Goal: Information Seeking & Learning: Learn about a topic

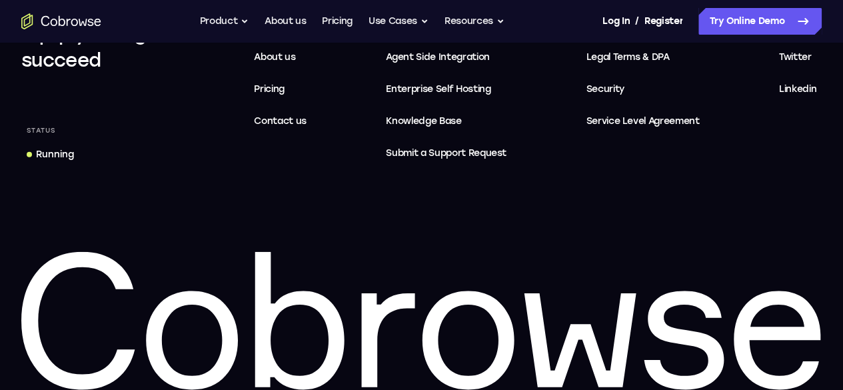
scroll to position [4283, 0]
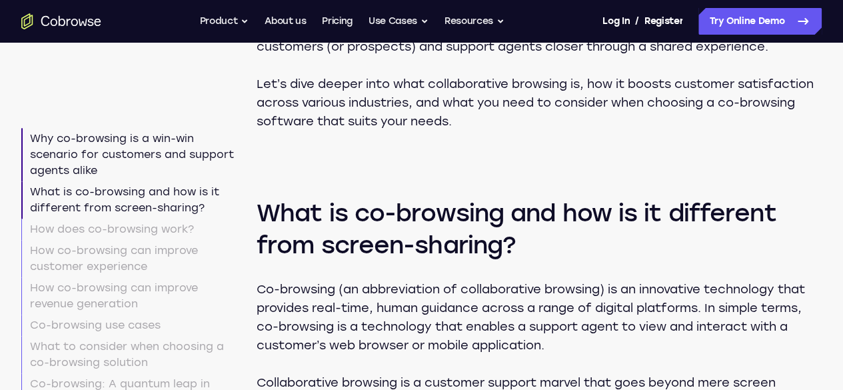
scroll to position [716, 0]
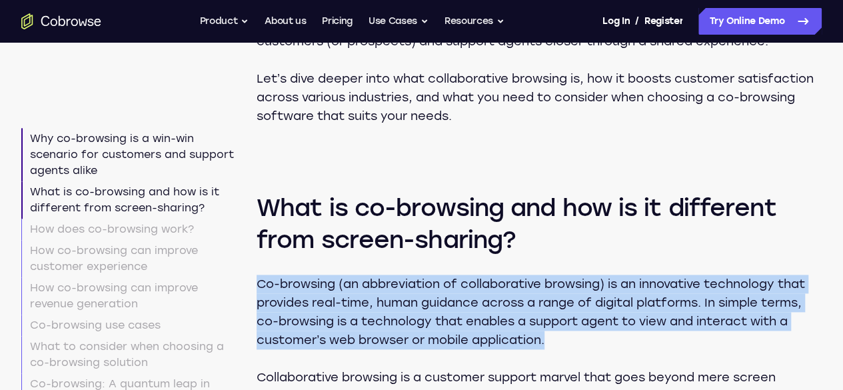
drag, startPoint x: 433, startPoint y: 340, endPoint x: 292, endPoint y: 268, distance: 158.0
copy p "Co-browsing (an abbreviation of collaborative browsing) is an innovative techno…"
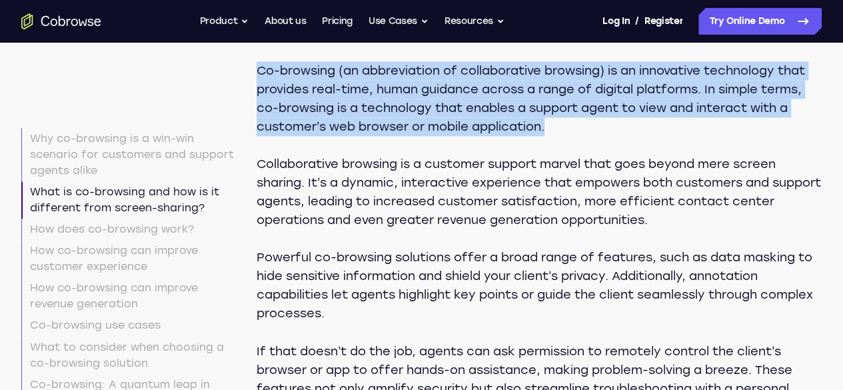
scroll to position [931, 0]
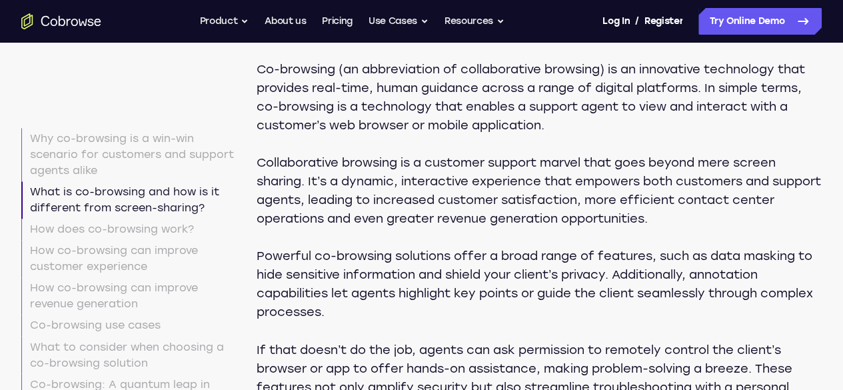
click at [519, 167] on p "Collaborative browsing is a customer support marvel that goes beyond mere scree…" at bounding box center [539, 190] width 565 height 75
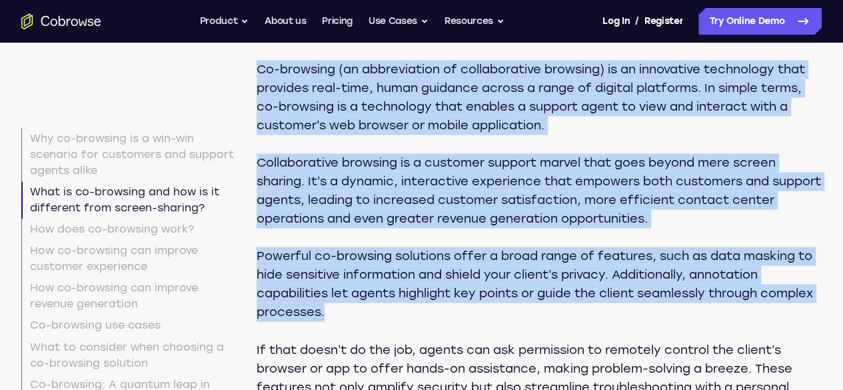
drag, startPoint x: 305, startPoint y: 51, endPoint x: 691, endPoint y: 329, distance: 474.8
click at [691, 329] on div "Co-browsing (an abbreviation of collaborative browsing) is an innovative techno…" at bounding box center [539, 237] width 565 height 355
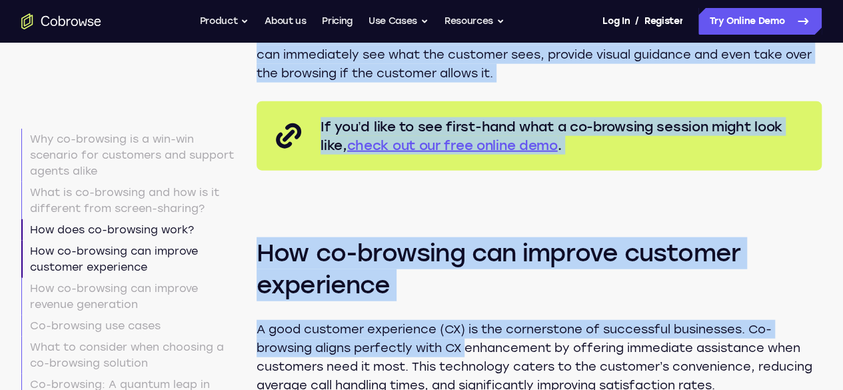
scroll to position [1535, 0]
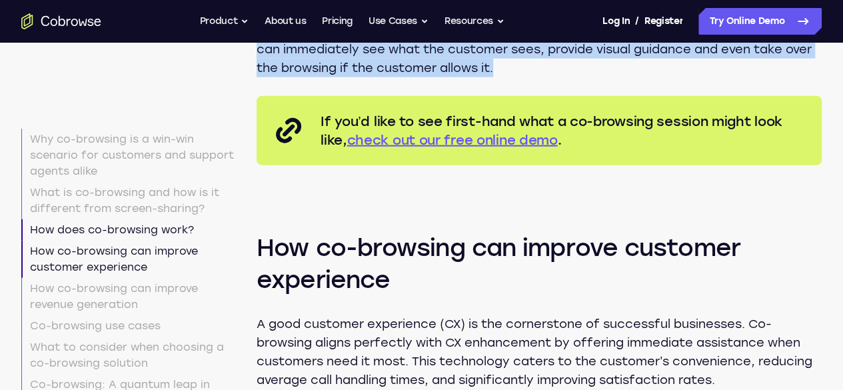
copy div "Lo-ipsumdol (si ametconsecte ad elitseddoeius temporin) ut la etdolorema aliqua…"
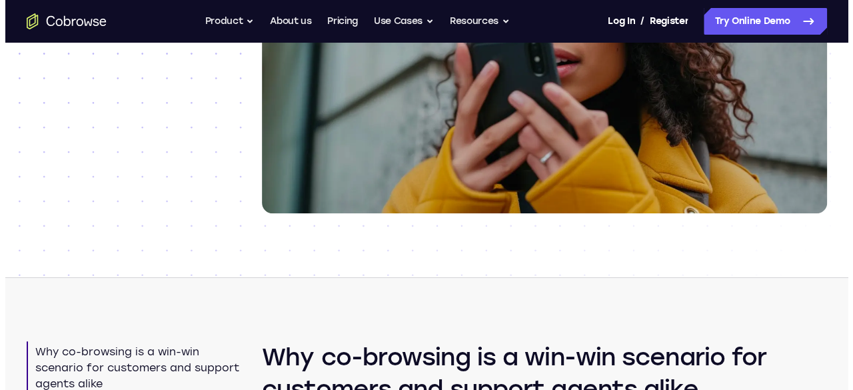
scroll to position [0, 0]
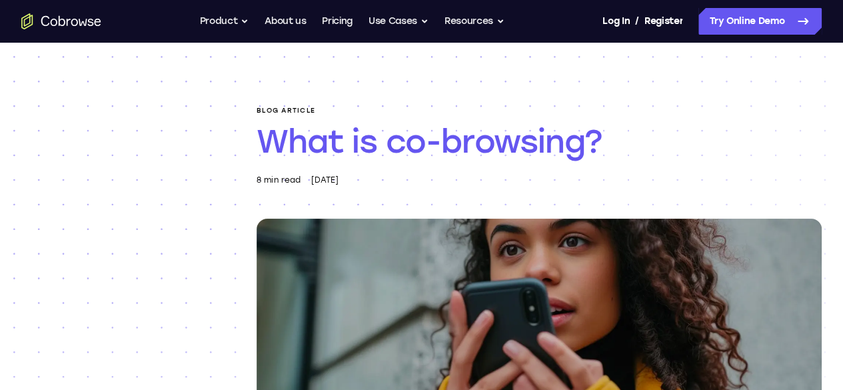
click at [835, 49] on div "Blog article What is co-browsing? 8 min read [DATE]" at bounding box center [421, 285] width 843 height 484
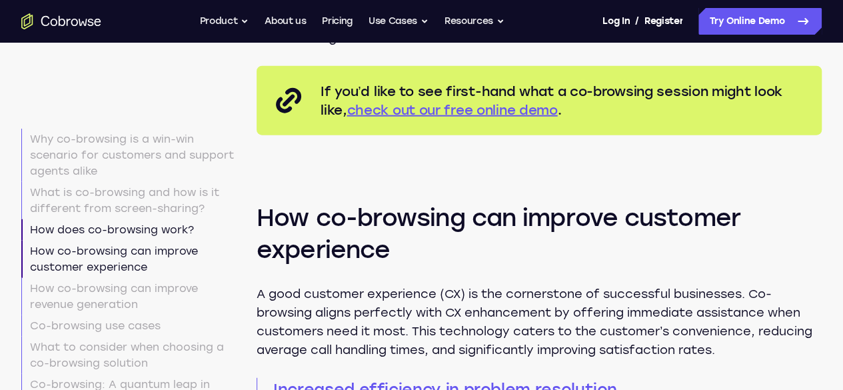
scroll to position [1561, 0]
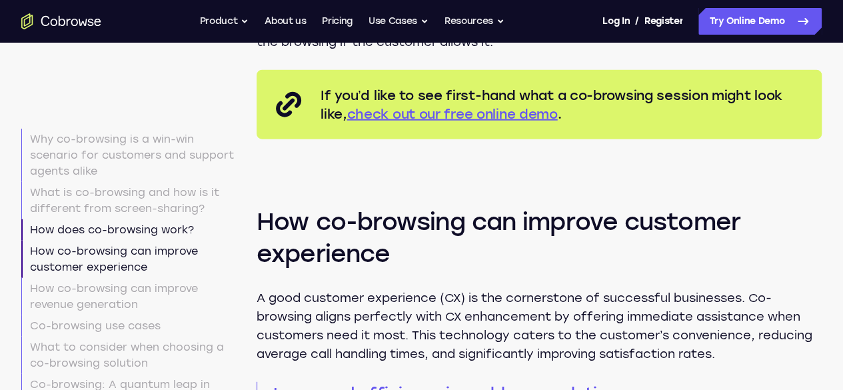
click at [558, 122] on link "check out our free online demo" at bounding box center [452, 114] width 211 height 16
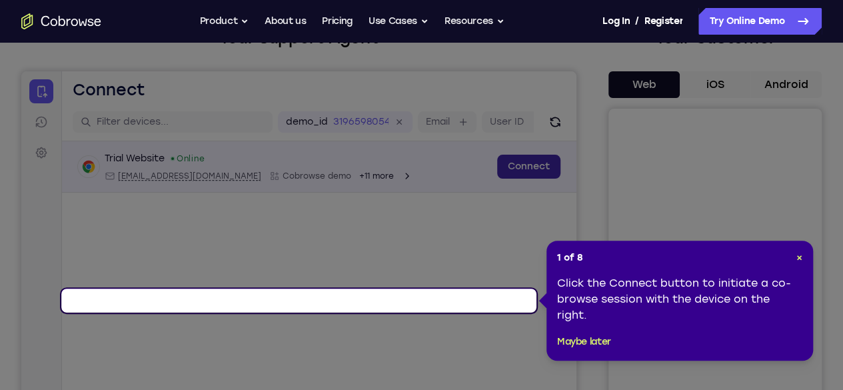
click at [497, 179] on link "Connect" at bounding box center [528, 167] width 63 height 24
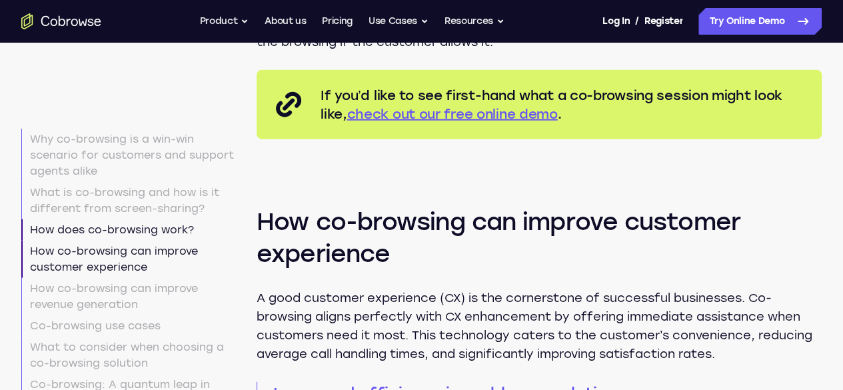
click at [558, 122] on link "check out our free online demo" at bounding box center [452, 114] width 211 height 16
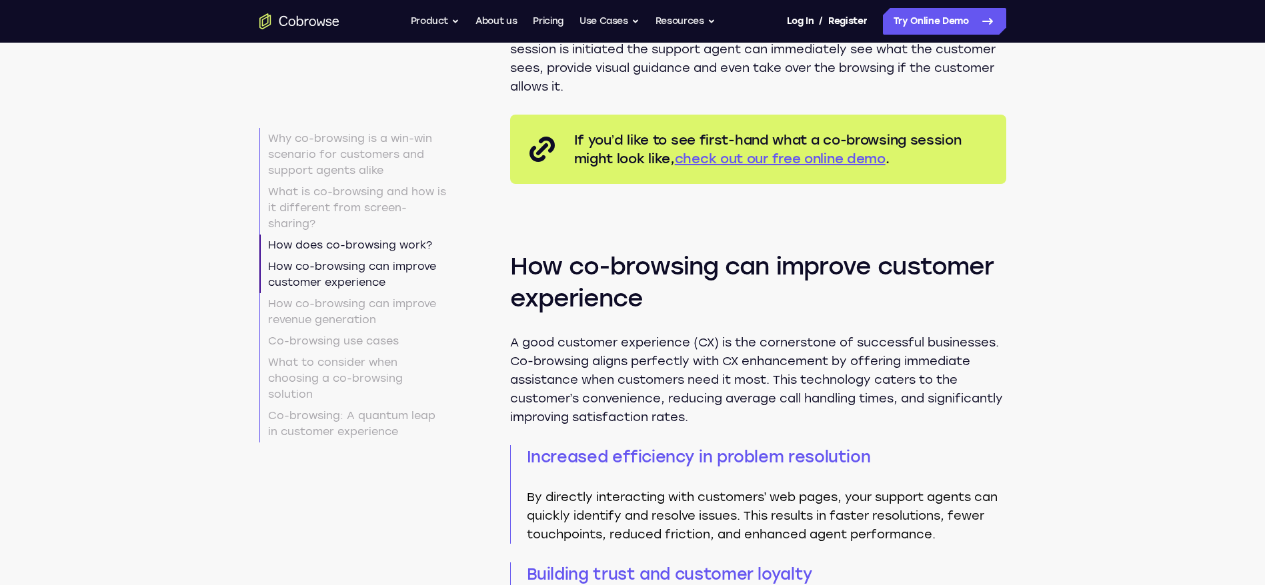
click at [818, 165] on link "check out our free online demo" at bounding box center [780, 159] width 211 height 16
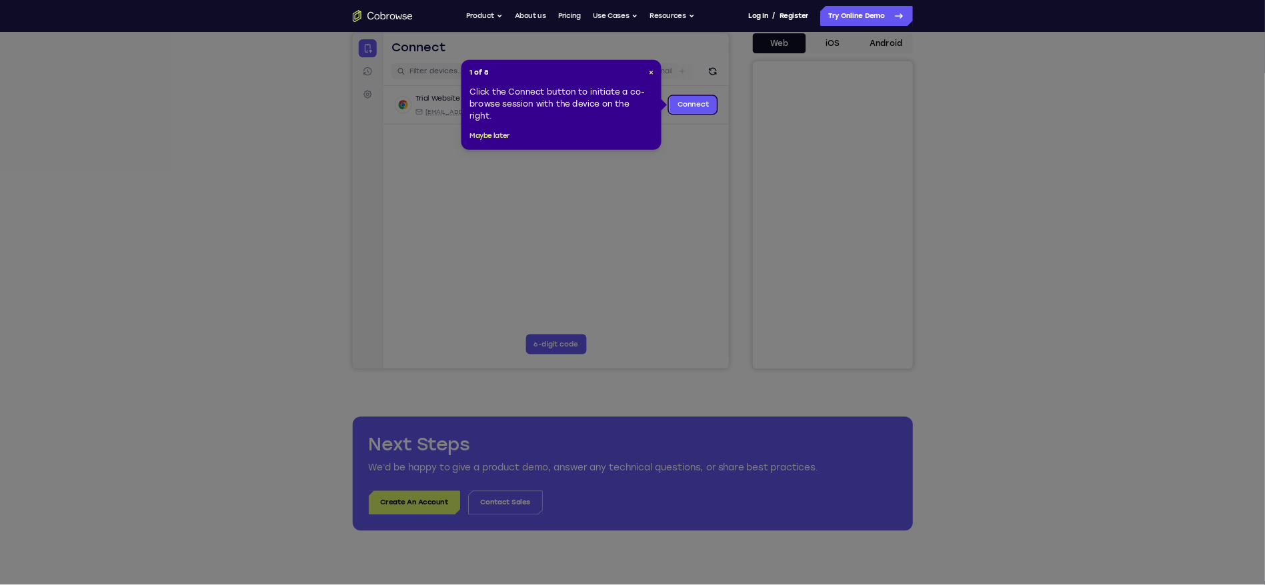
scroll to position [129, 0]
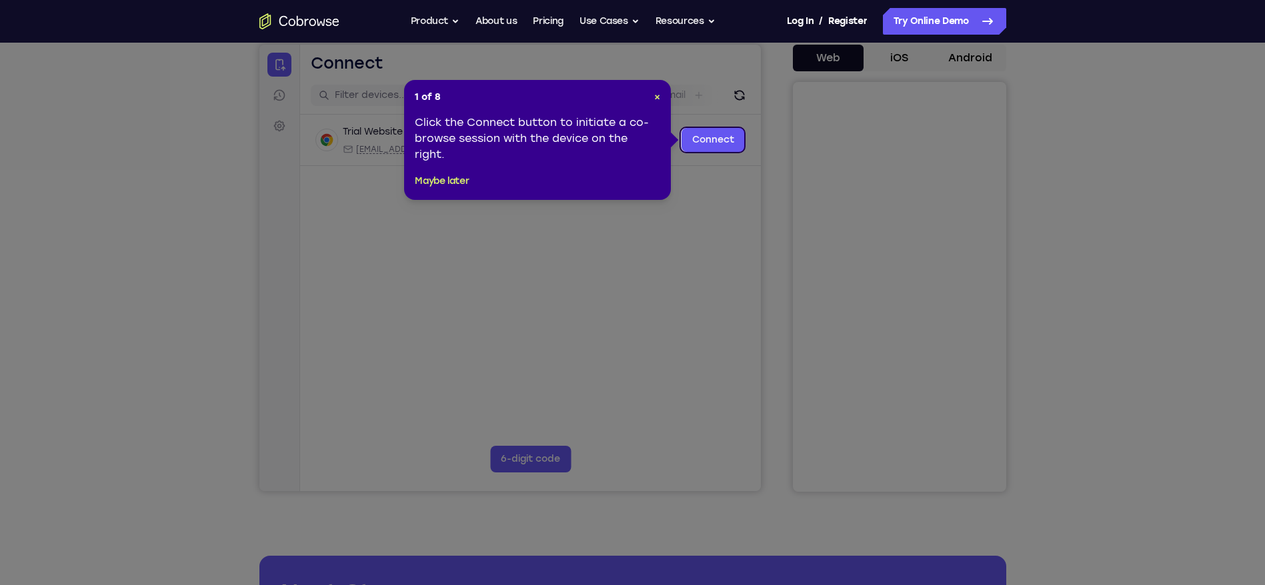
drag, startPoint x: 1040, startPoint y: 0, endPoint x: 720, endPoint y: 534, distance: 622.6
click at [720, 389] on icon at bounding box center [640, 292] width 1280 height 585
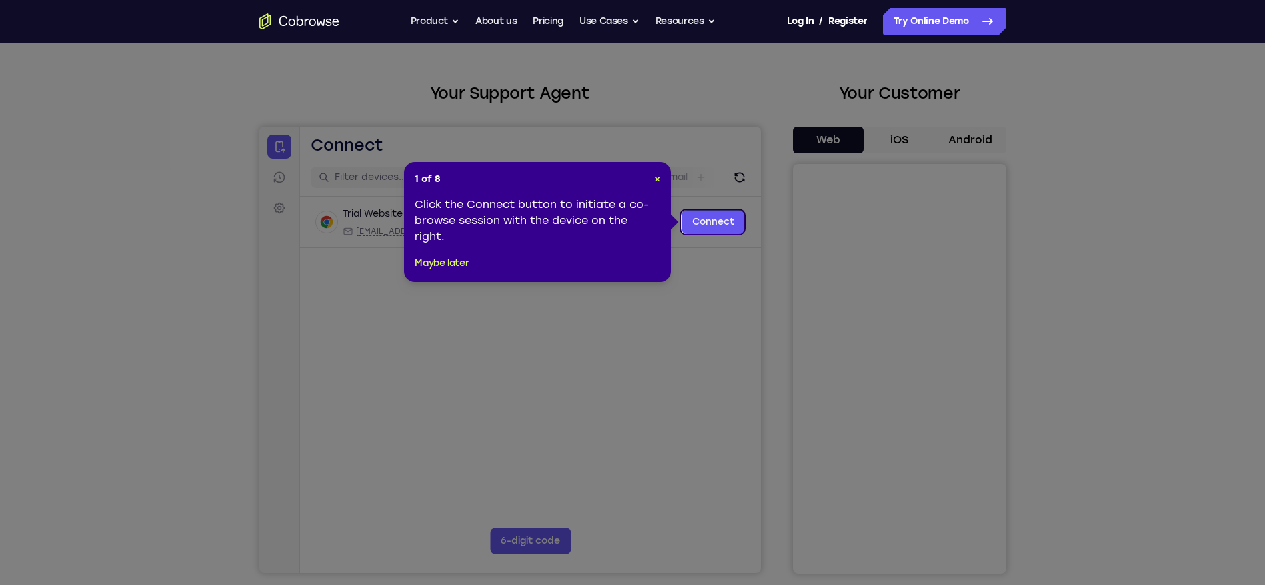
scroll to position [46, 0]
click at [713, 222] on link "Connect" at bounding box center [712, 223] width 63 height 24
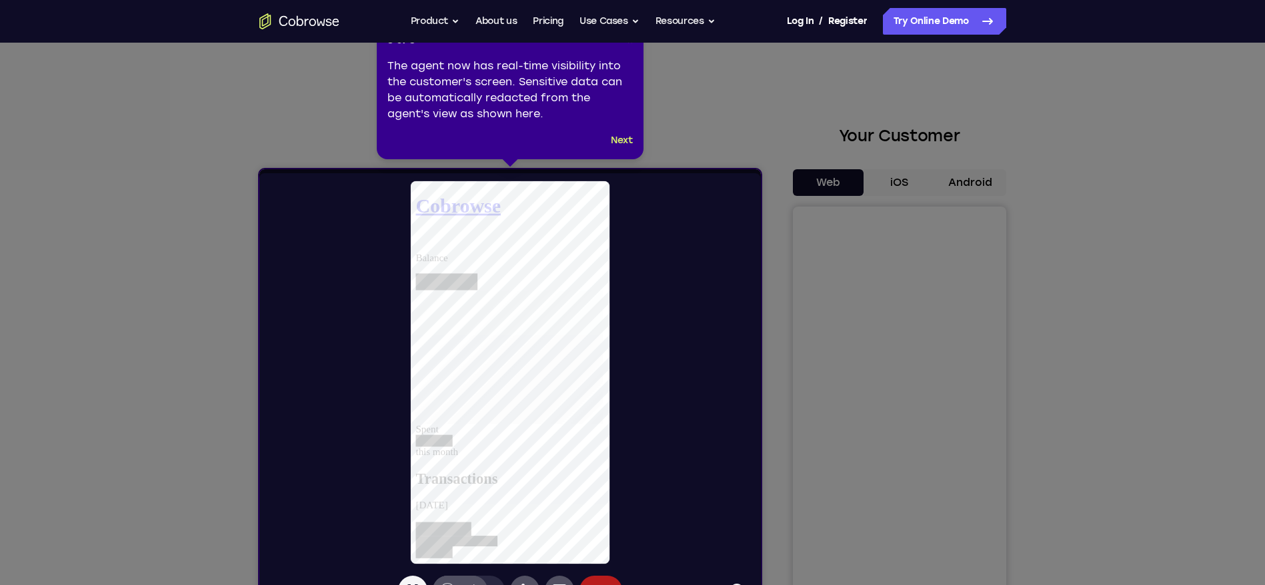
scroll to position [0, 0]
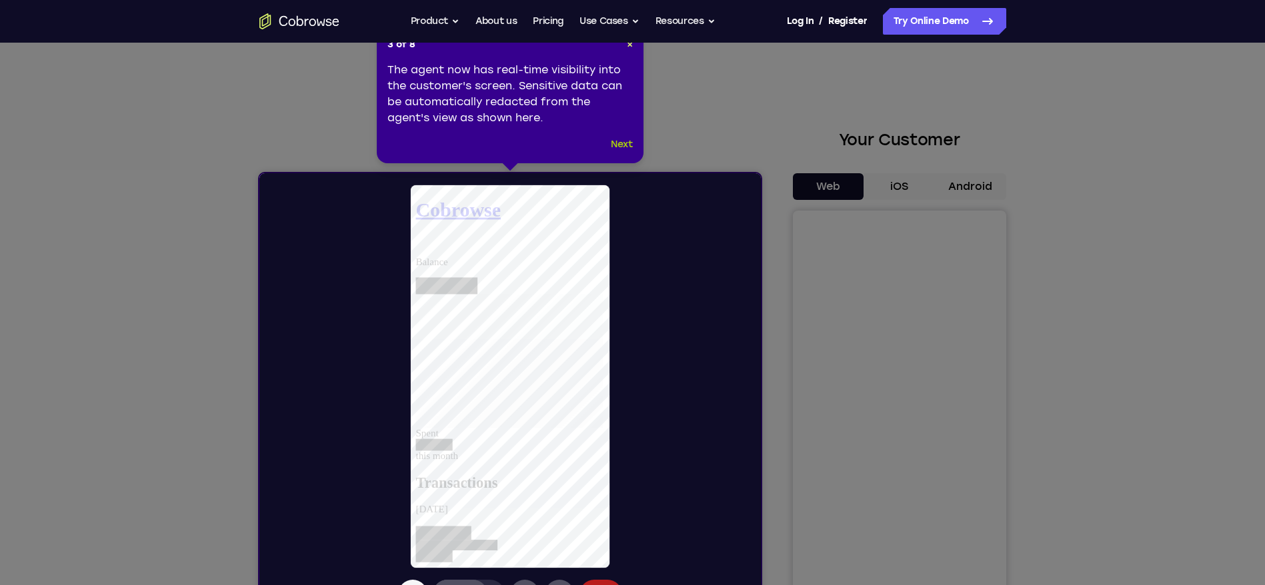
click at [611, 145] on button "Next" at bounding box center [622, 145] width 22 height 16
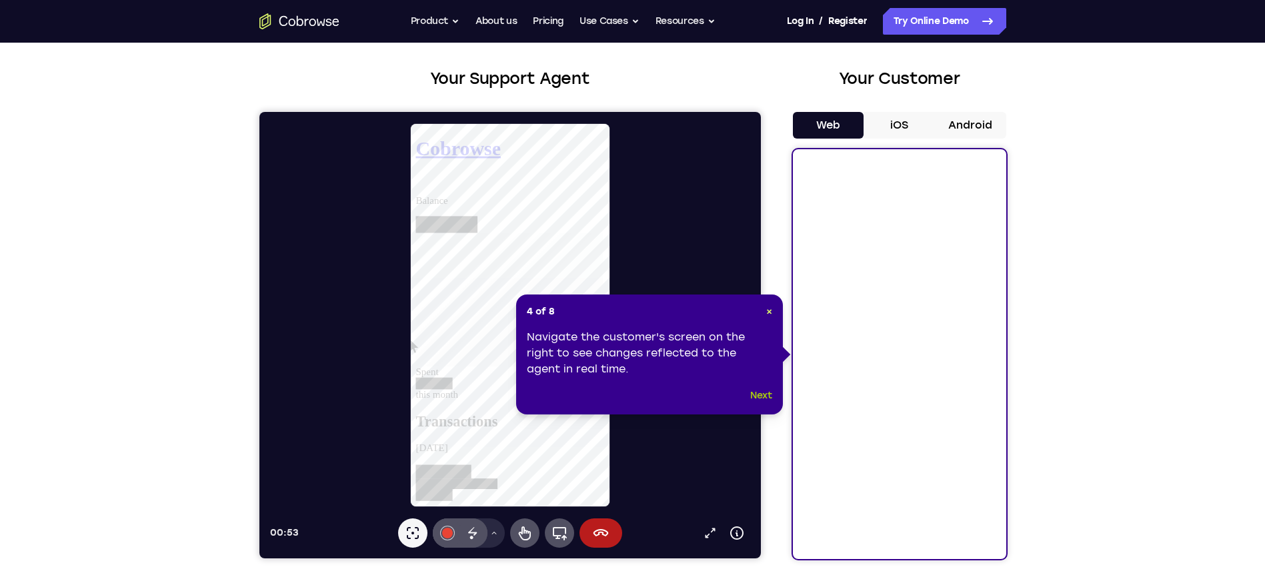
click at [764, 397] on button "Next" at bounding box center [761, 396] width 22 height 16
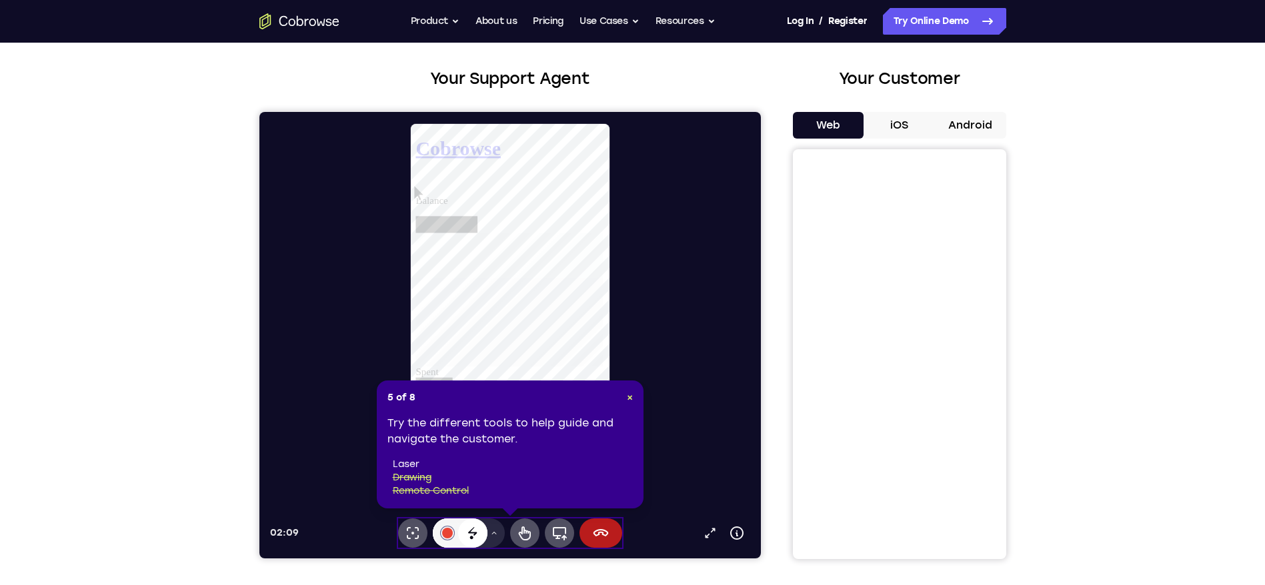
click at [447, 533] on div at bounding box center [446, 533] width 11 height 11
click at [489, 539] on button "Drawing tools menu" at bounding box center [493, 533] width 21 height 29
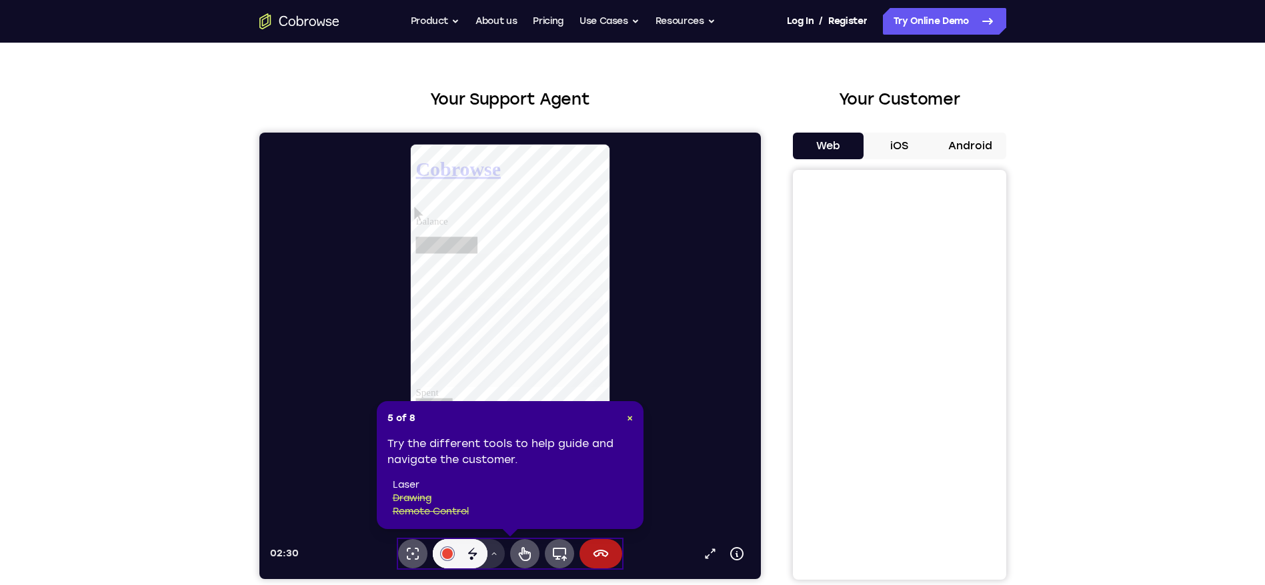
scroll to position [40, 0]
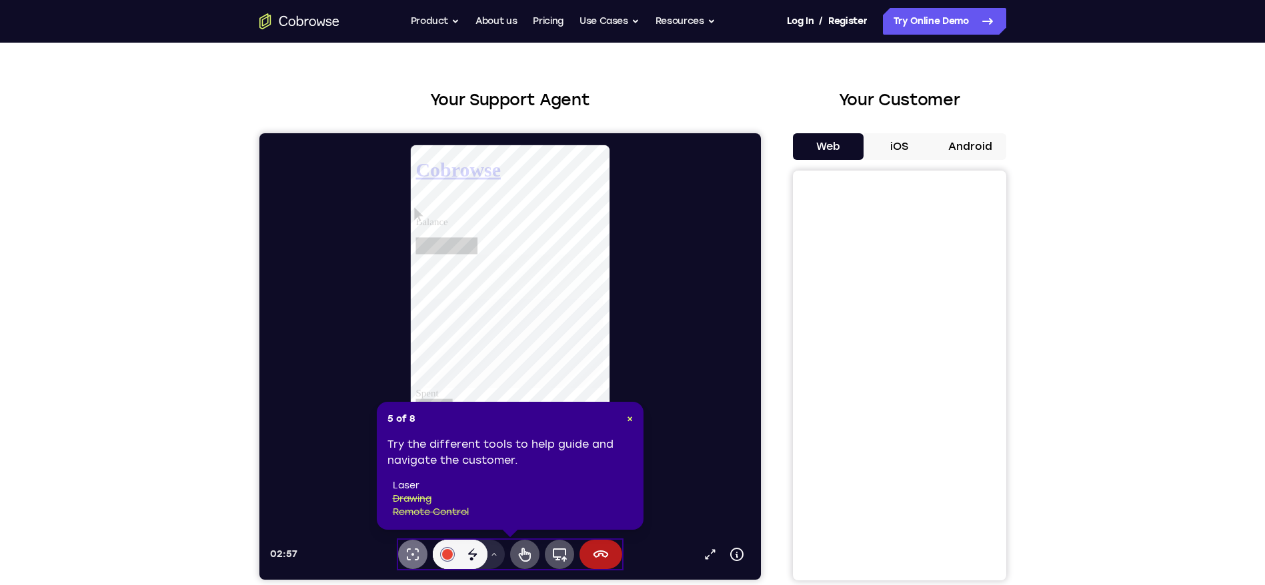
click at [409, 551] on icon at bounding box center [412, 555] width 16 height 16
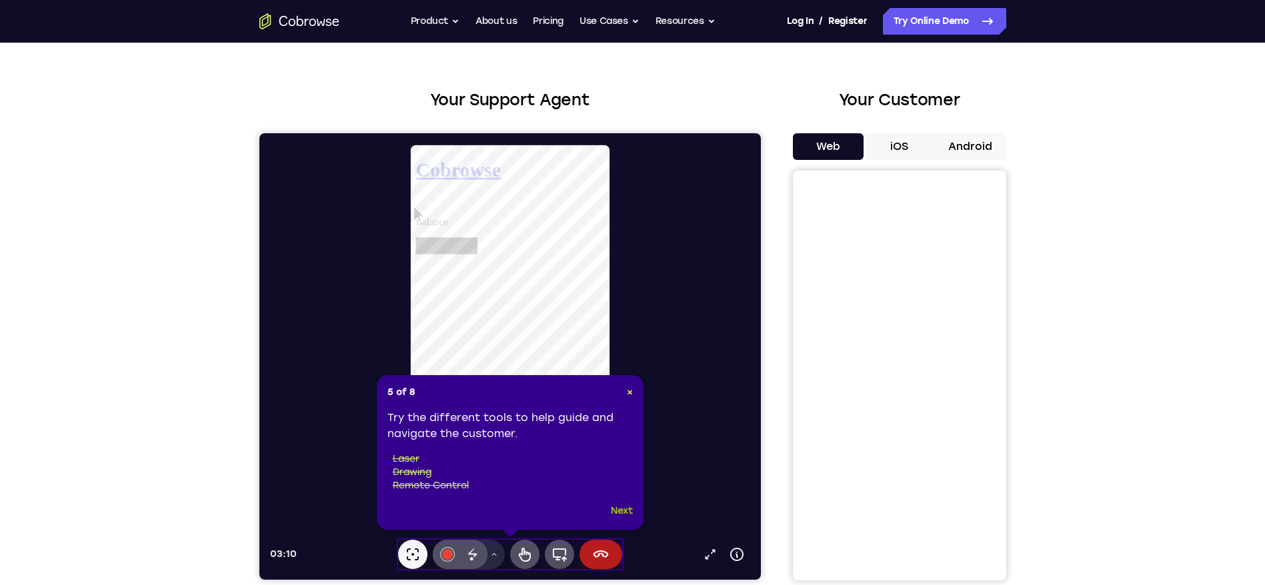
click at [625, 511] on button "Next" at bounding box center [622, 511] width 22 height 16
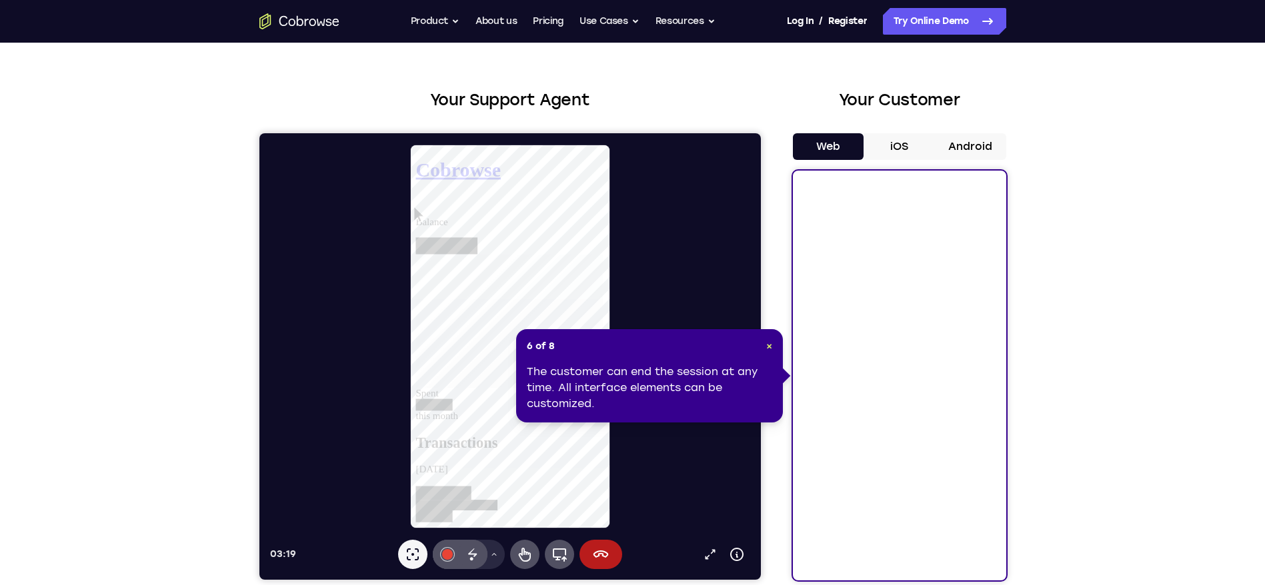
click at [766, 393] on div "The customer can end the session at any time. All interface elements can be cus…" at bounding box center [649, 388] width 245 height 48
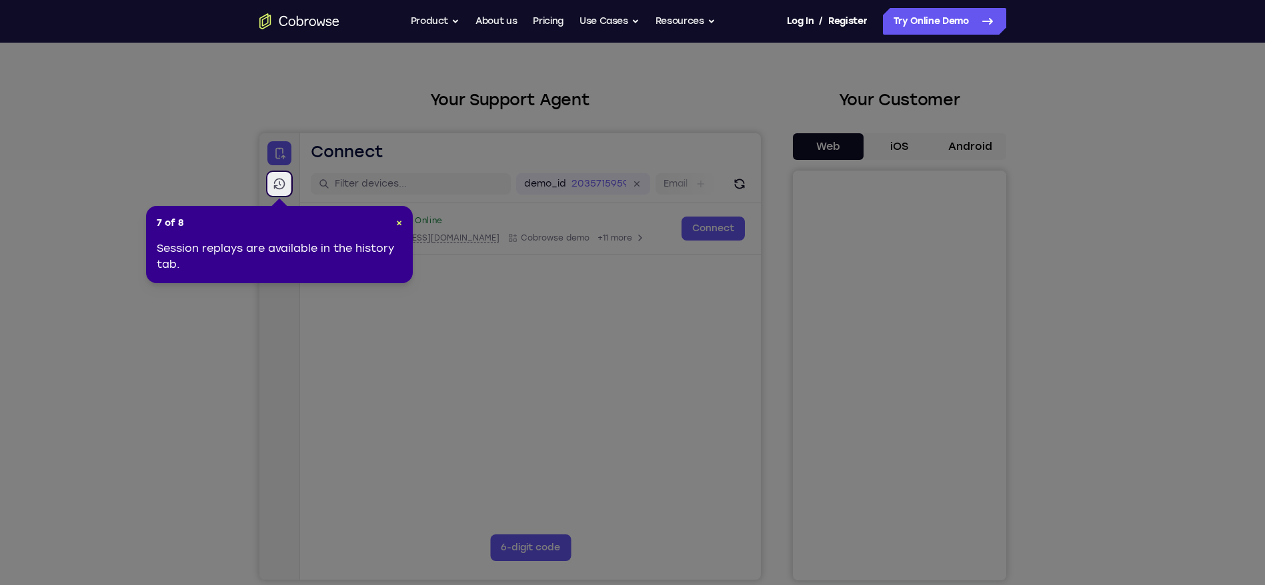
click at [277, 180] on icon at bounding box center [278, 183] width 13 height 13
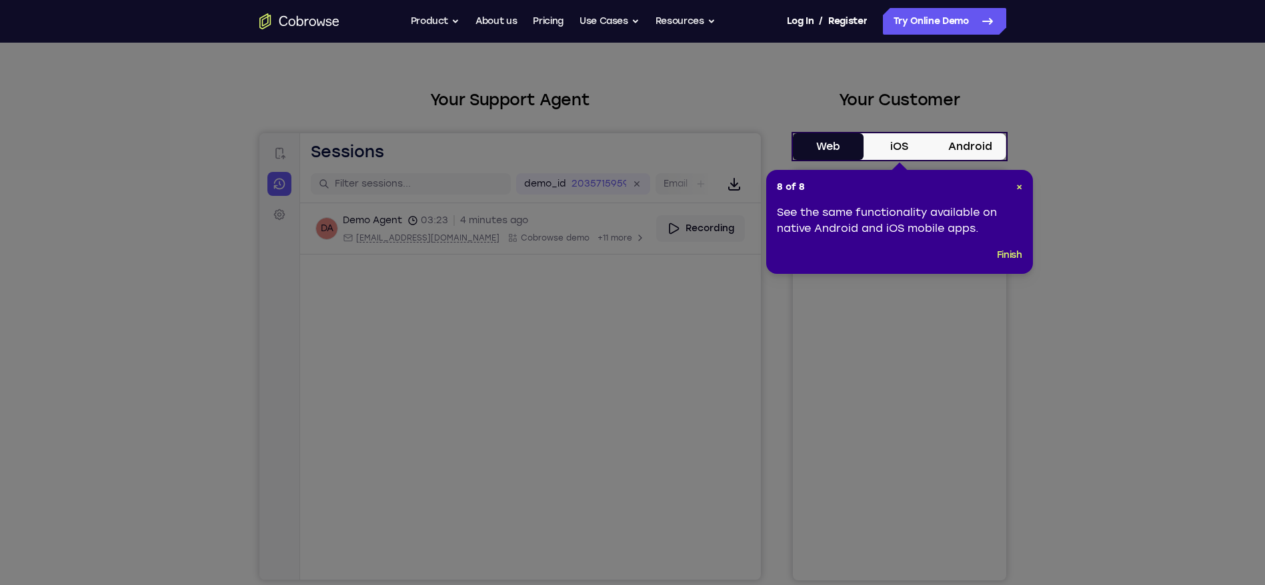
click at [189, 94] on button "iOS" at bounding box center [174, 87] width 27 height 13
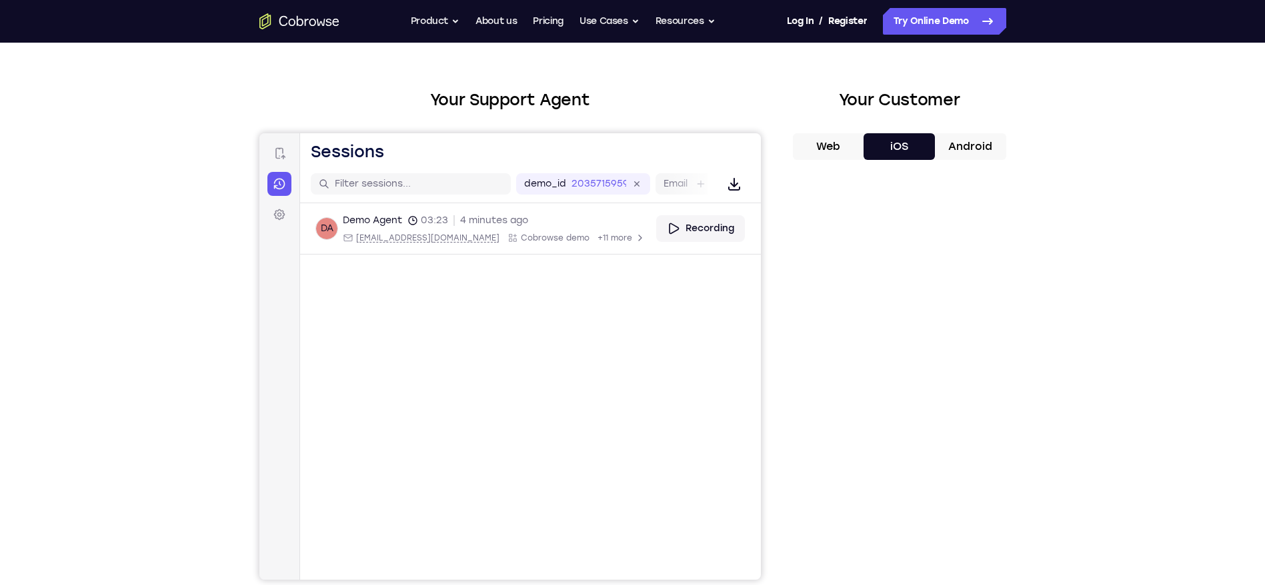
click at [195, 93] on button "Android" at bounding box center [194, 87] width 1 height 11
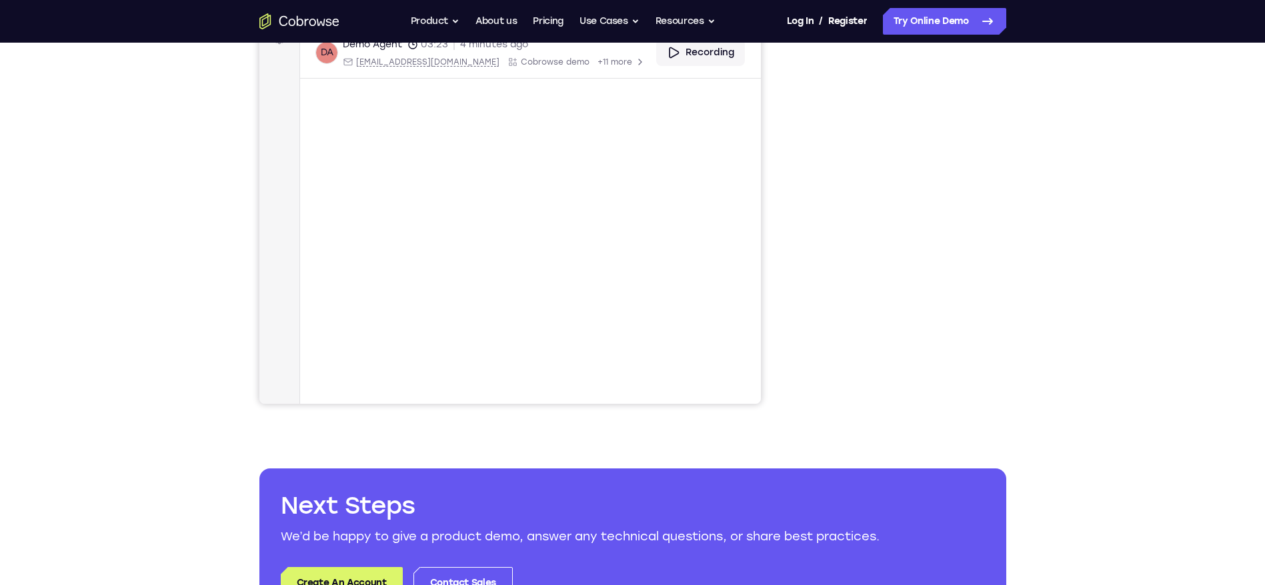
scroll to position [0, 0]
